Goal: Task Accomplishment & Management: Check status

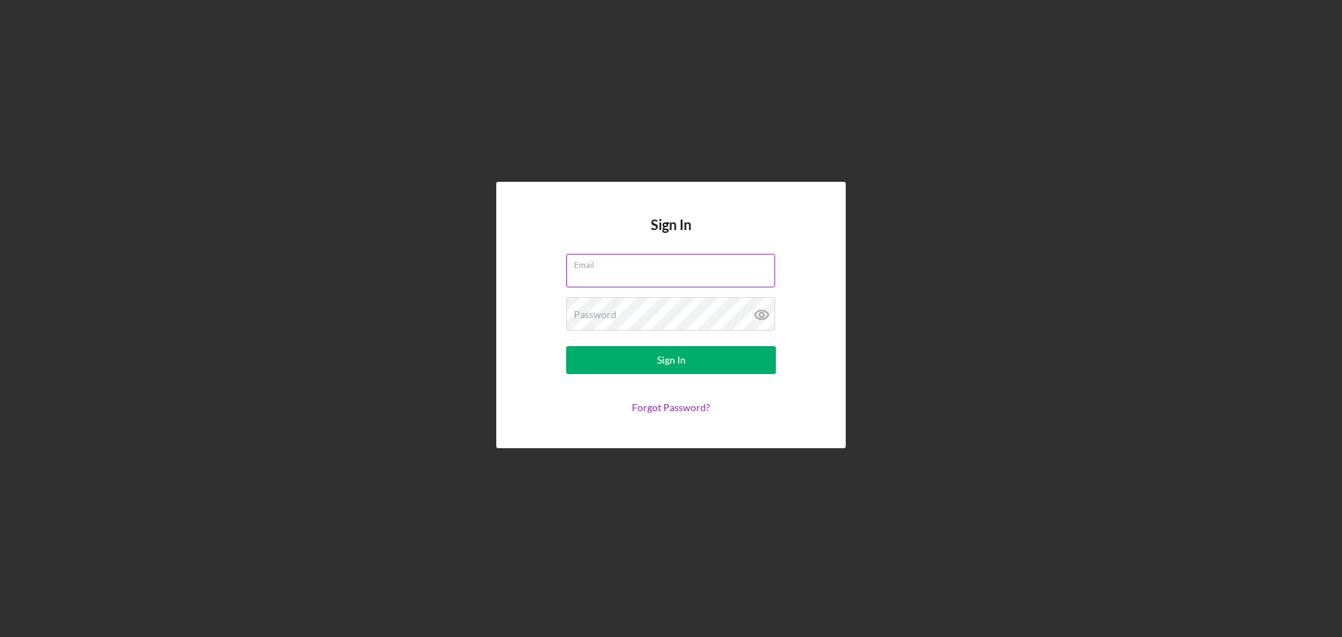
click at [670, 273] on input "Email" at bounding box center [670, 271] width 209 height 34
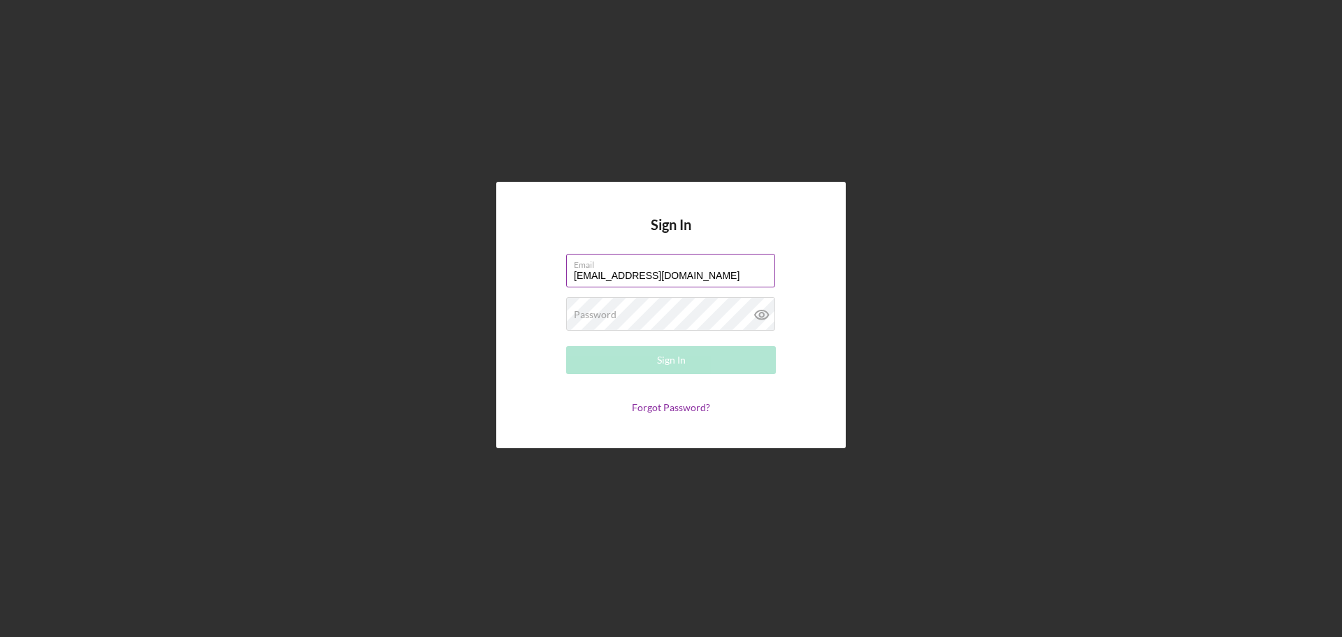
type input "[EMAIL_ADDRESS][DOMAIN_NAME]"
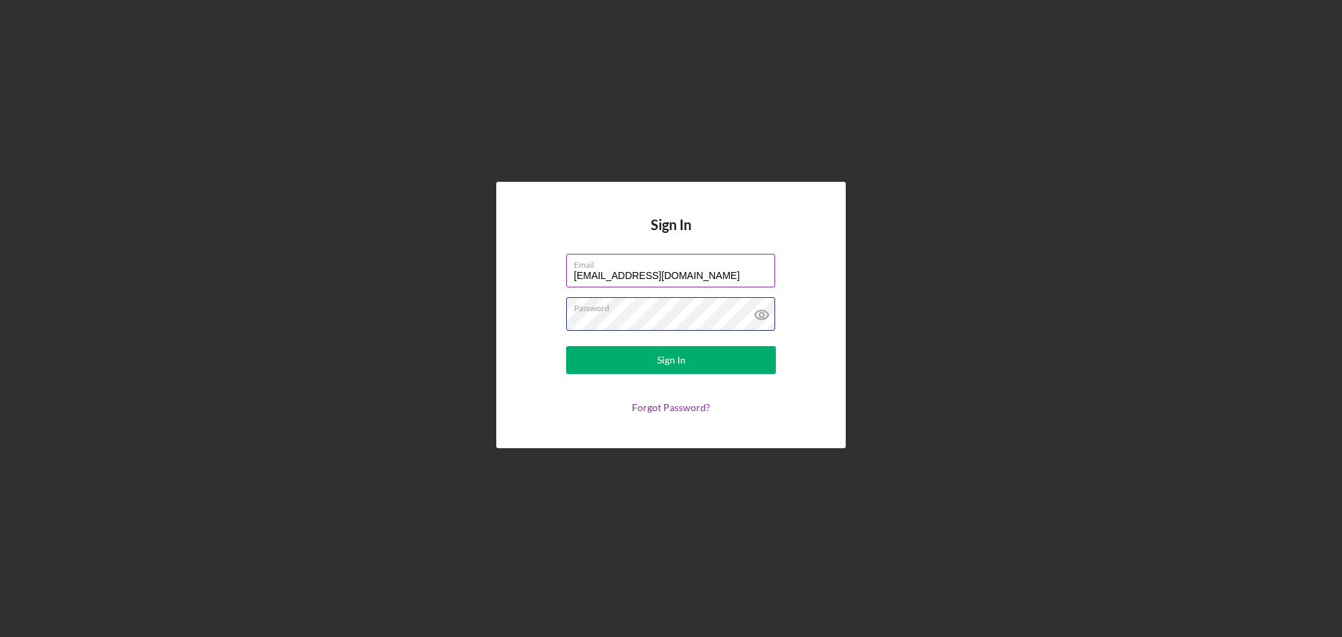
click at [566, 346] on button "Sign In" at bounding box center [671, 360] width 210 height 28
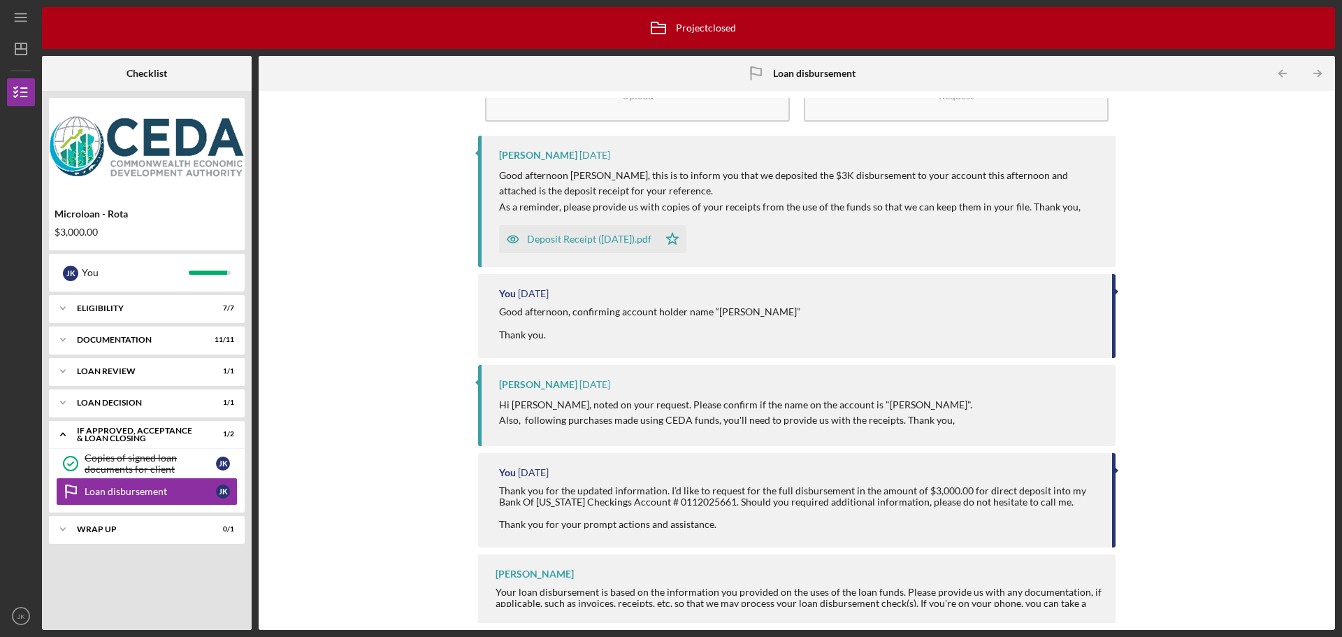
scroll to position [79, 0]
click at [140, 495] on div "Loan disbursement" at bounding box center [150, 491] width 131 height 11
click at [94, 410] on div "Icon/Expander Loan decision 1 / 1" at bounding box center [147, 403] width 196 height 28
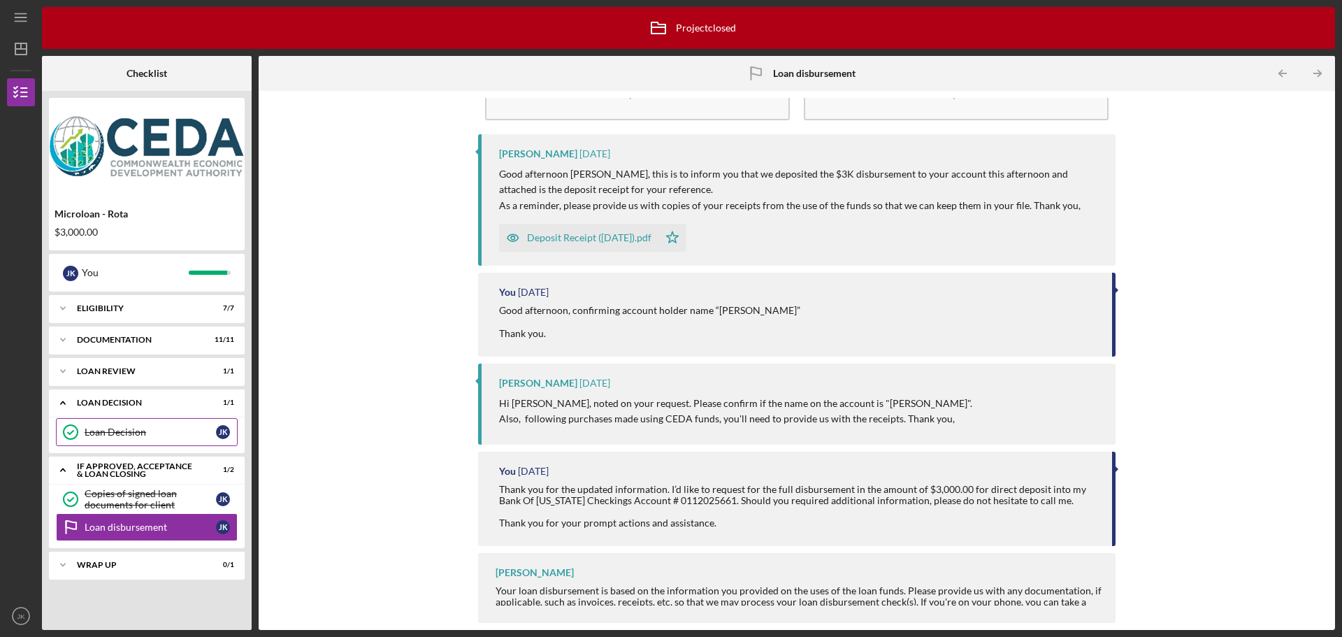
click at [111, 435] on div "Loan Decision" at bounding box center [150, 431] width 131 height 11
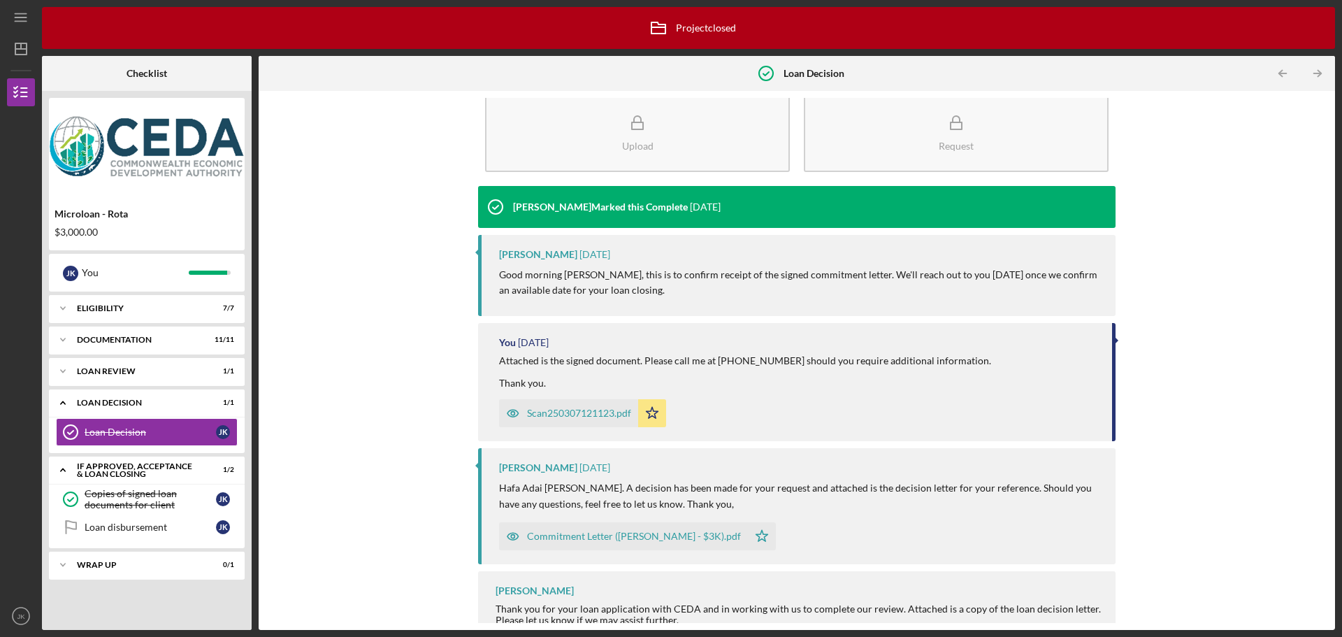
scroll to position [45, 0]
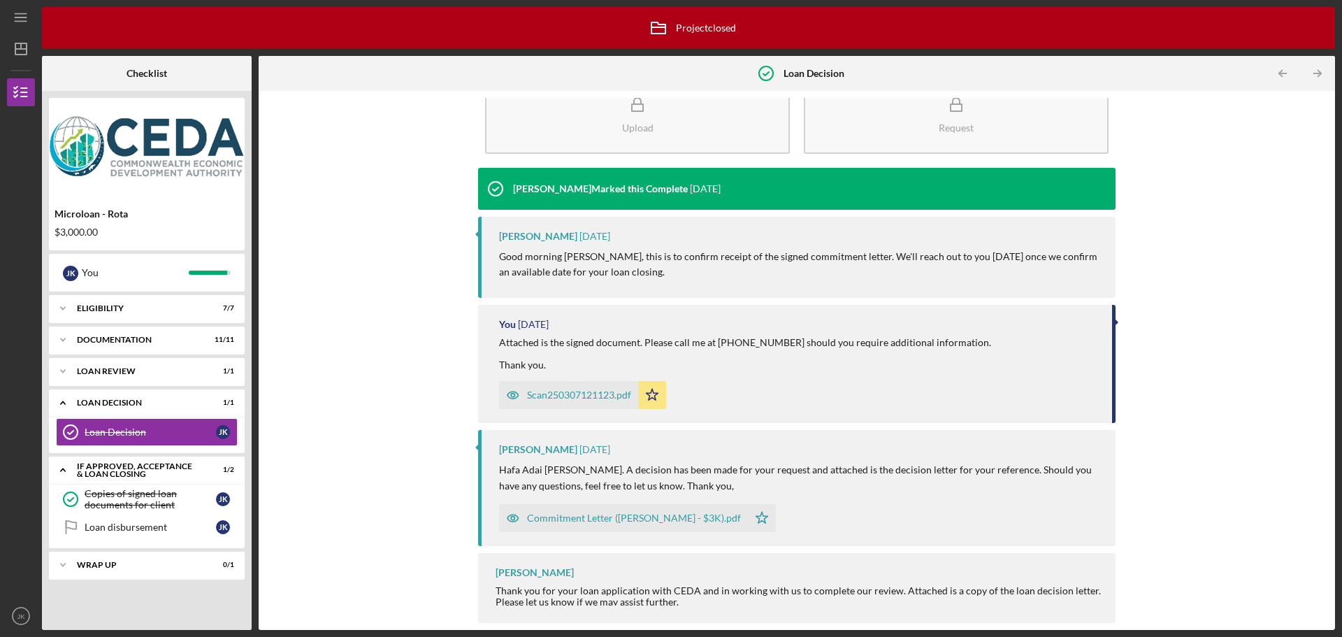
click at [630, 512] on div "Commitment Letter ([PERSON_NAME] - $3K).pdf" at bounding box center [634, 517] width 214 height 11
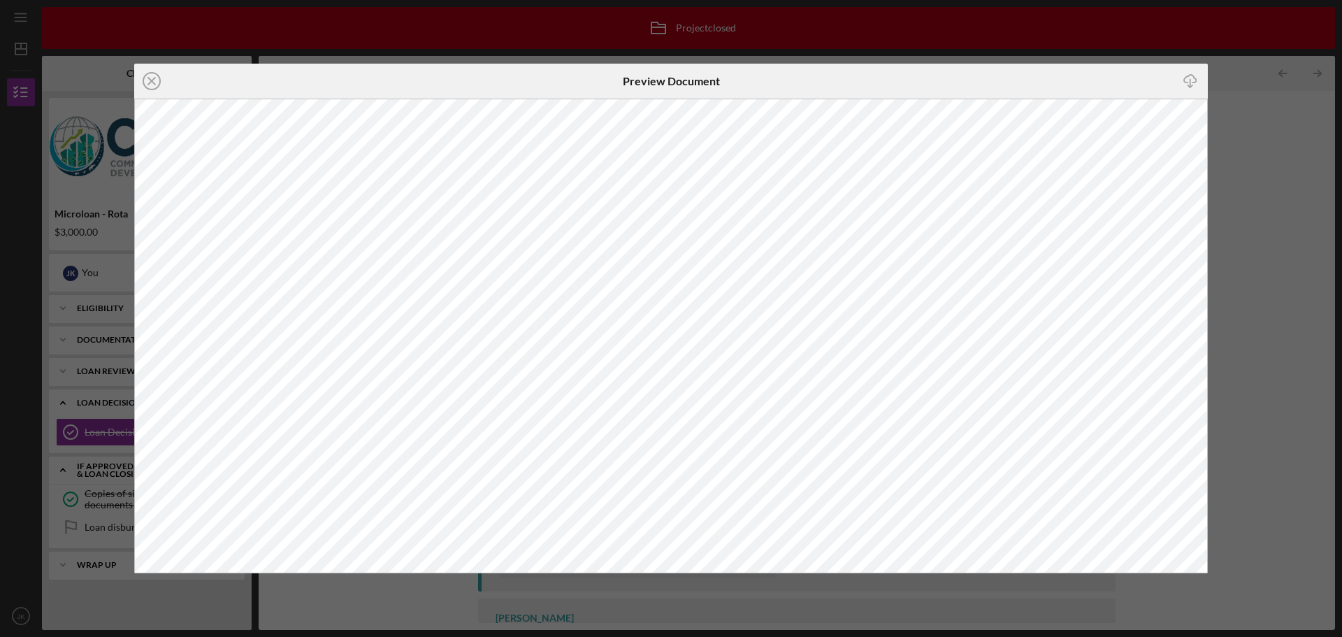
click at [1247, 96] on div "Icon/Close Preview Document Icon/Download" at bounding box center [671, 318] width 1342 height 637
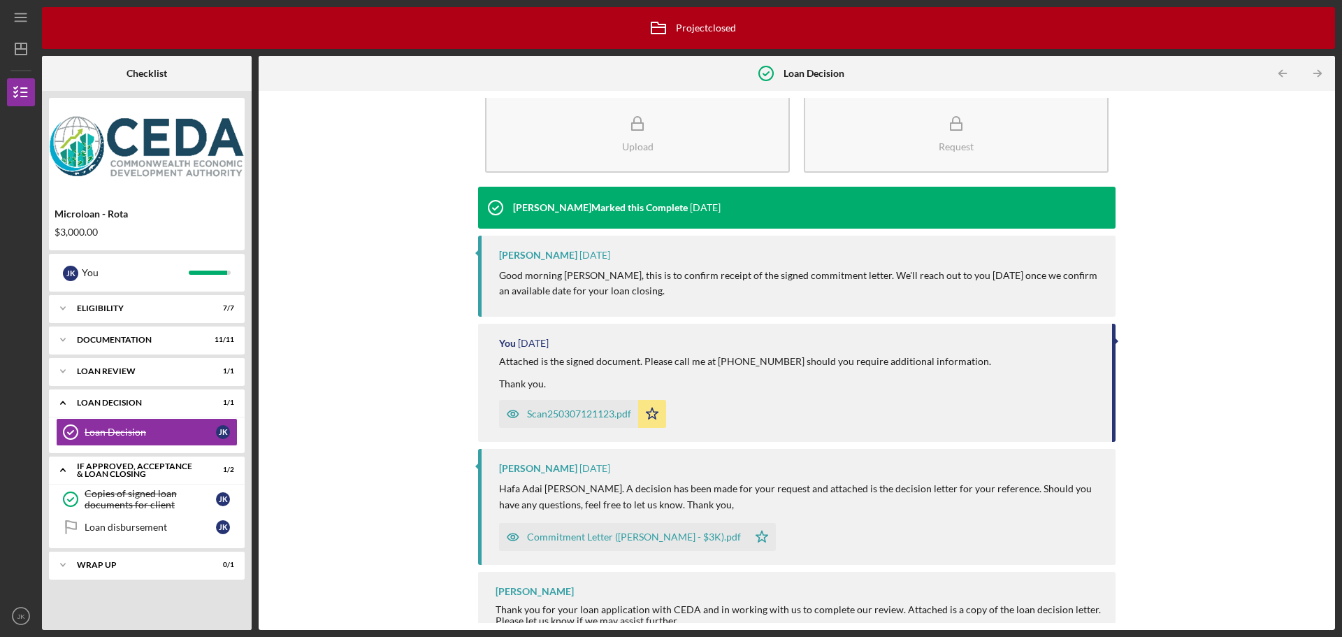
scroll to position [45, 0]
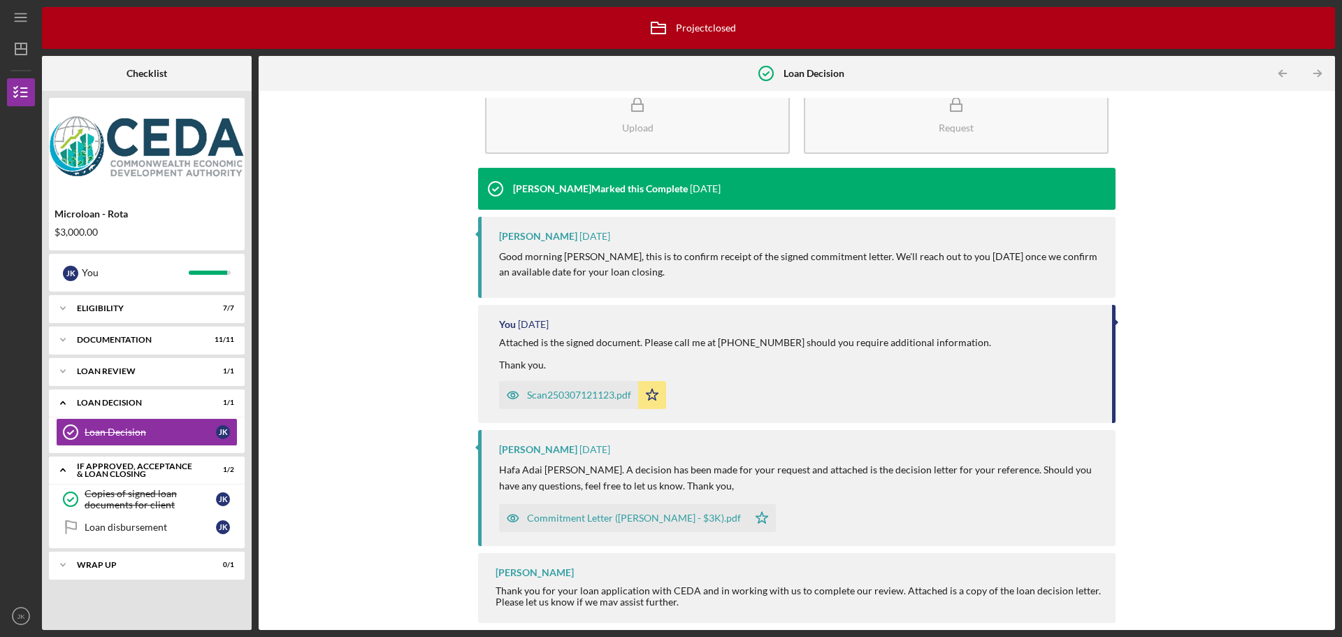
click at [598, 516] on div "Commitment Letter ([PERSON_NAME] - $3K).pdf" at bounding box center [634, 517] width 214 height 11
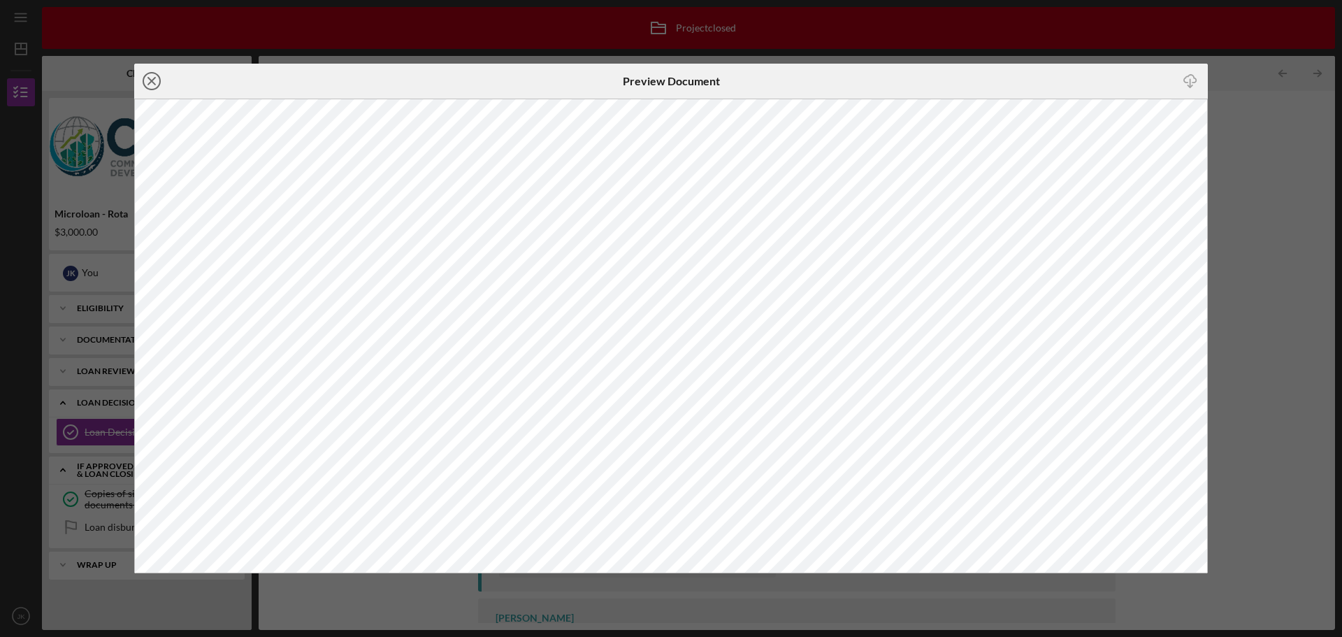
click at [157, 85] on icon "Icon/Close" at bounding box center [151, 81] width 35 height 35
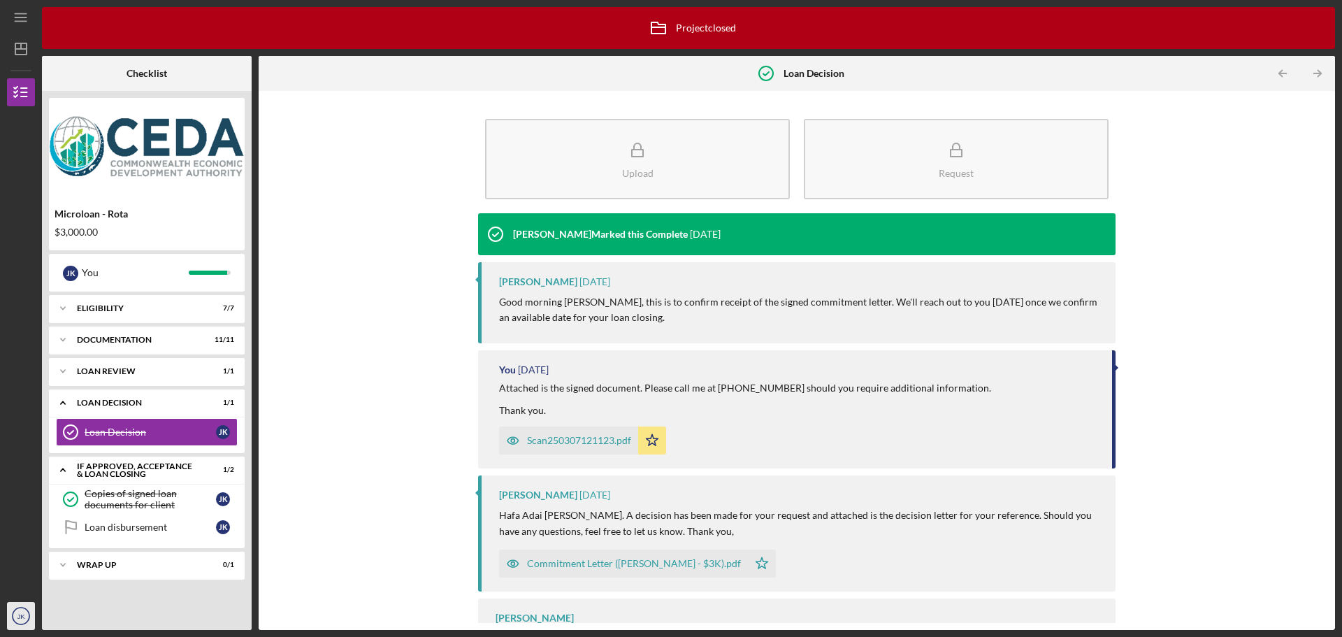
click at [26, 618] on icon "JK" at bounding box center [21, 615] width 28 height 35
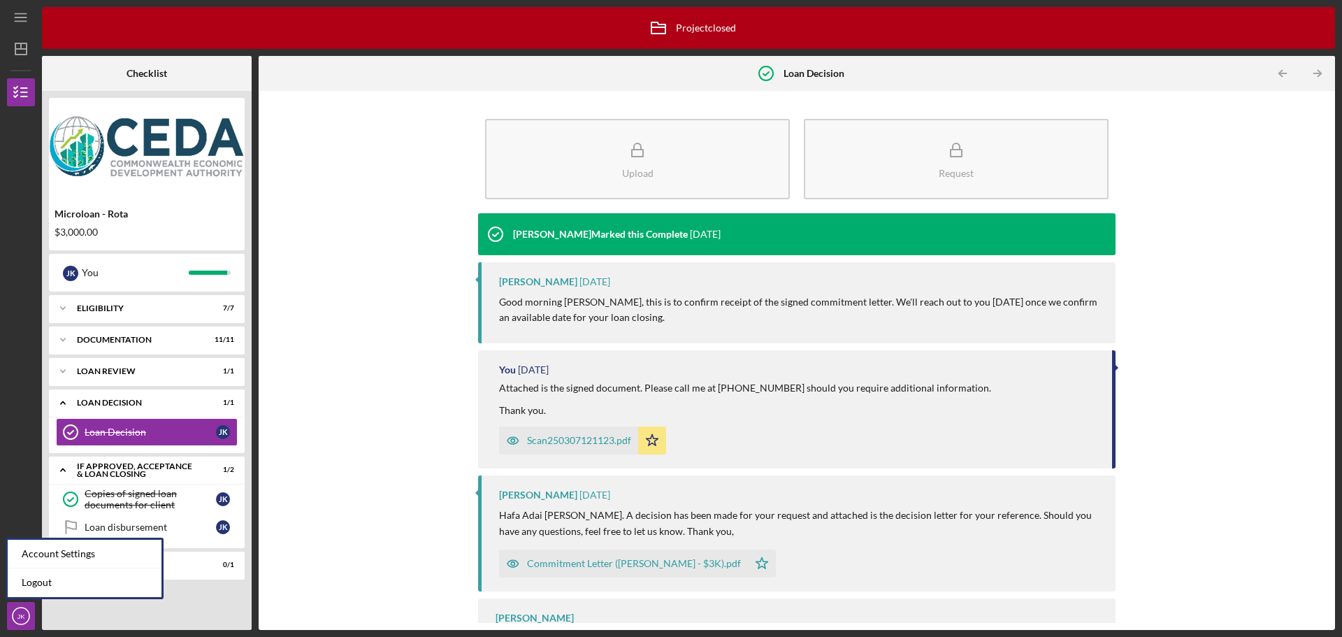
click at [600, 437] on div "Scan250307121123.pdf" at bounding box center [579, 440] width 104 height 11
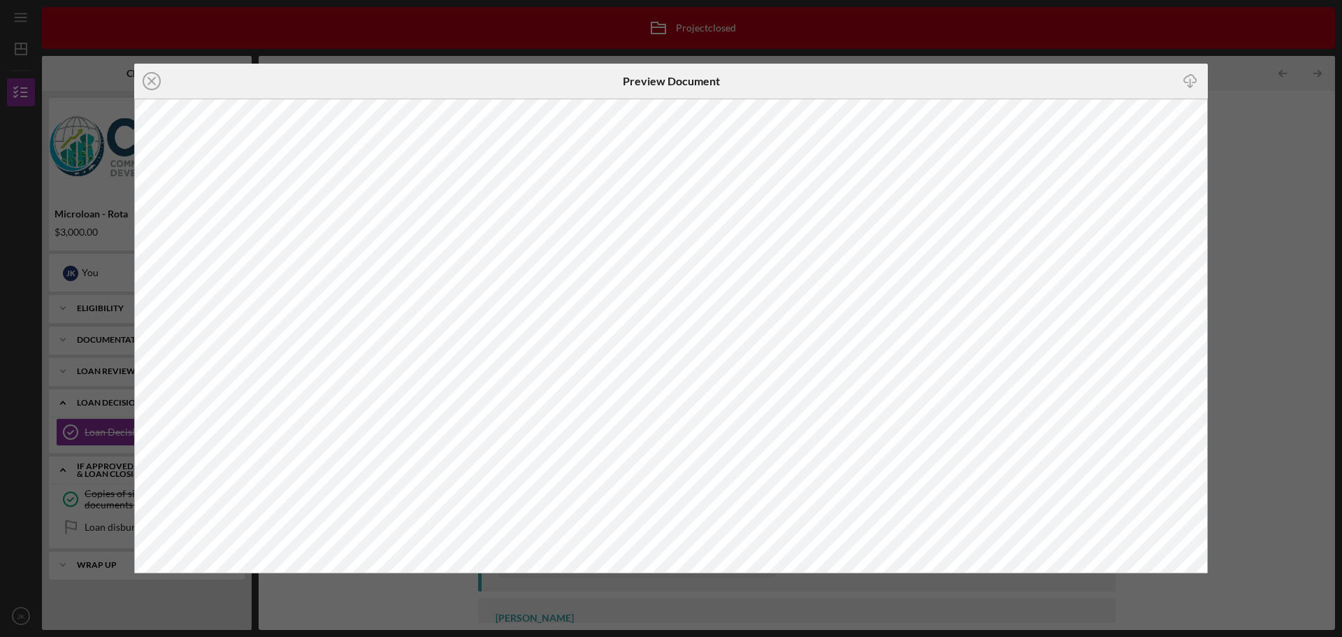
click at [420, 59] on div "Icon/Close Preview Document Icon/Download" at bounding box center [671, 318] width 1342 height 637
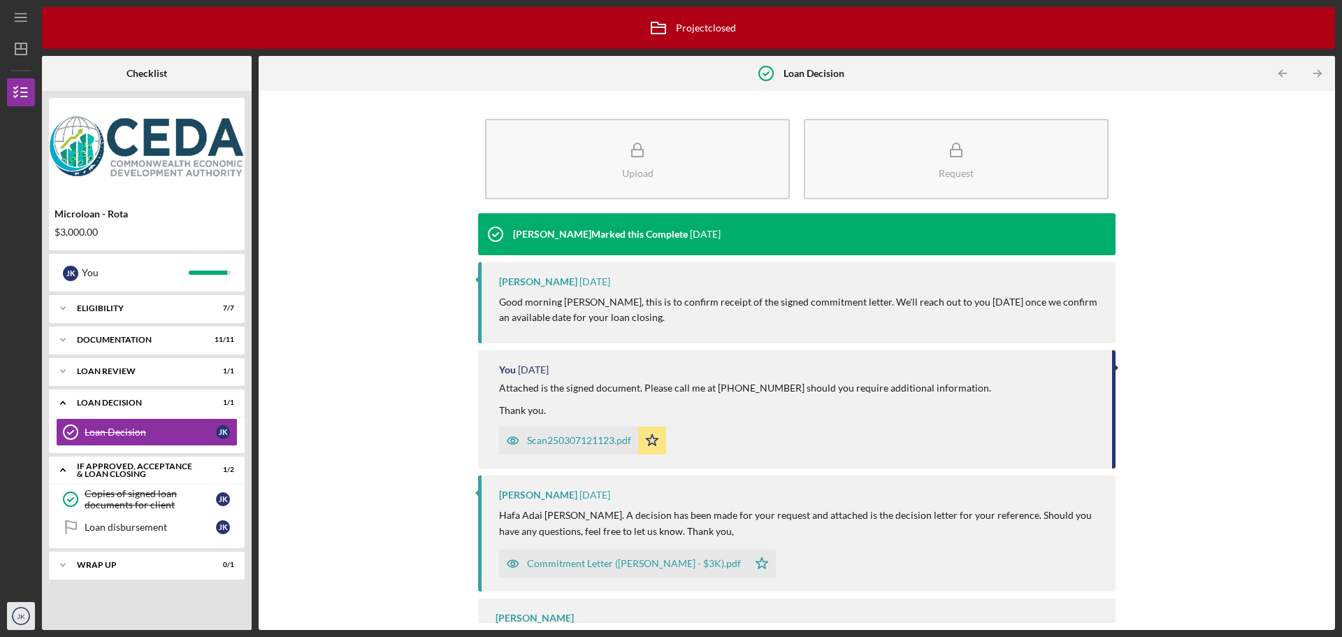
click at [20, 624] on circle "button" at bounding box center [21, 615] width 17 height 17
click at [115, 584] on link "Logout" at bounding box center [85, 582] width 154 height 29
